Goal: Check status: Check status

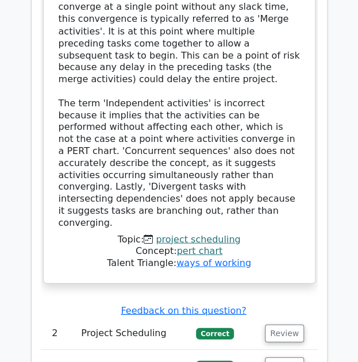
scroll to position [1701, 0]
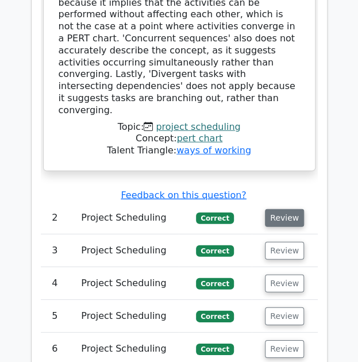
click at [290, 209] on button "Review" at bounding box center [284, 218] width 39 height 18
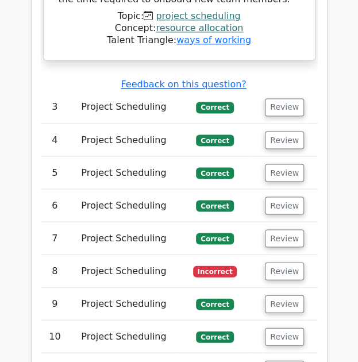
scroll to position [2392, 0]
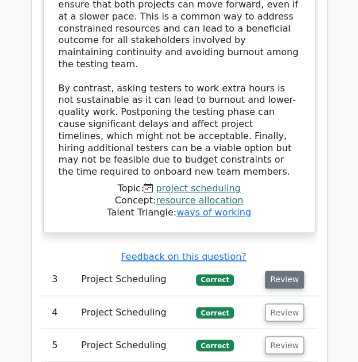
click at [293, 271] on button "Review" at bounding box center [284, 280] width 39 height 18
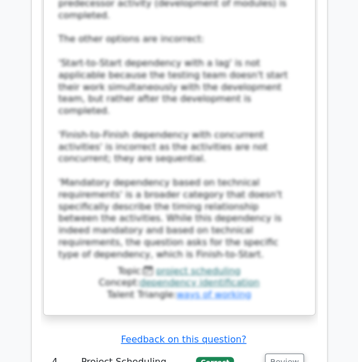
scroll to position [3197, 0]
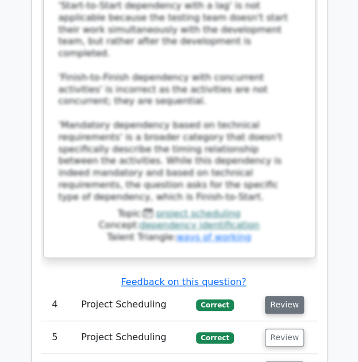
click at [294, 296] on button "Review" at bounding box center [284, 305] width 39 height 18
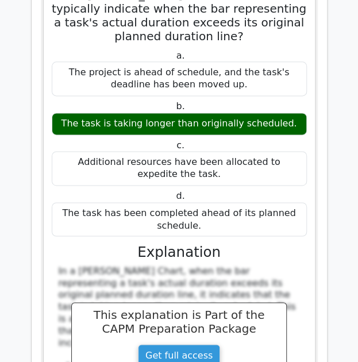
scroll to position [3773, 0]
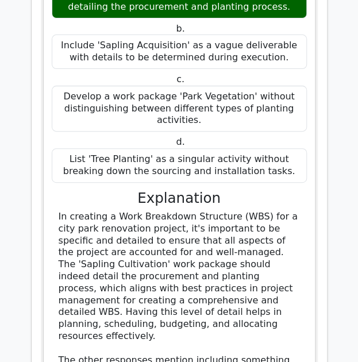
scroll to position [4578, 0]
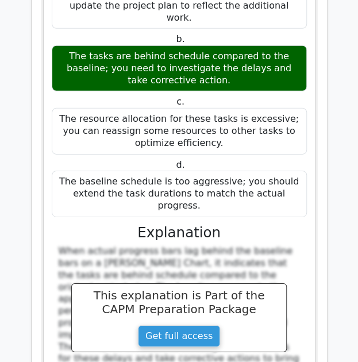
scroll to position [5154, 0]
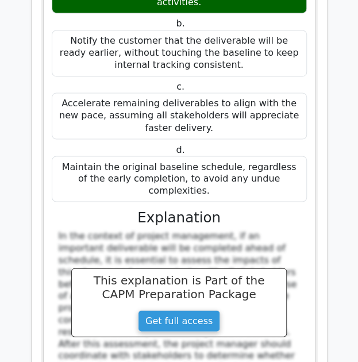
scroll to position [5844, 0]
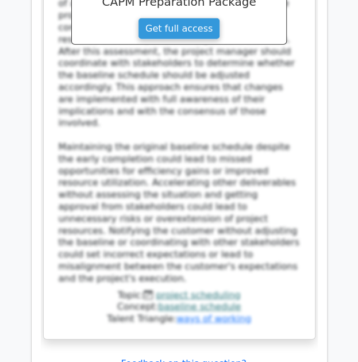
scroll to position [6079, 0]
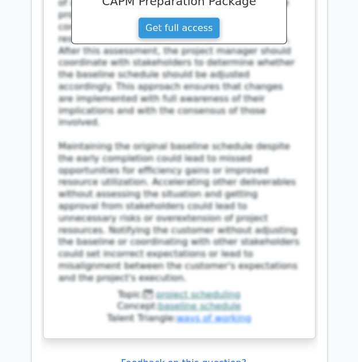
drag, startPoint x: 57, startPoint y: 224, endPoint x: 87, endPoint y: 289, distance: 72.1
copy div "In a PERT (Program Evaluation Review Technique) chart for project management, t…"
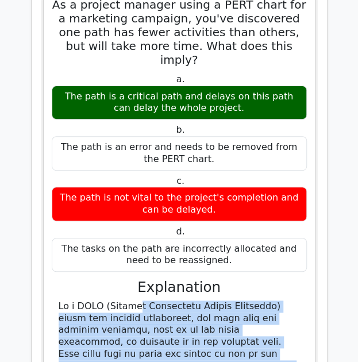
scroll to position [6498, 0]
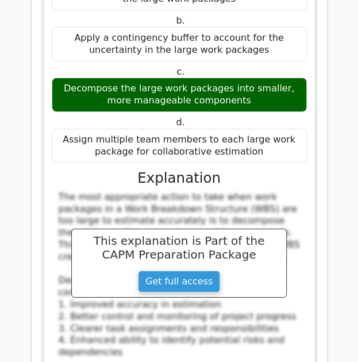
scroll to position [7344, 0]
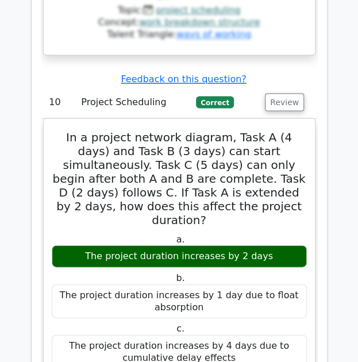
scroll to position [8207, 0]
